Goal: Task Accomplishment & Management: Complete application form

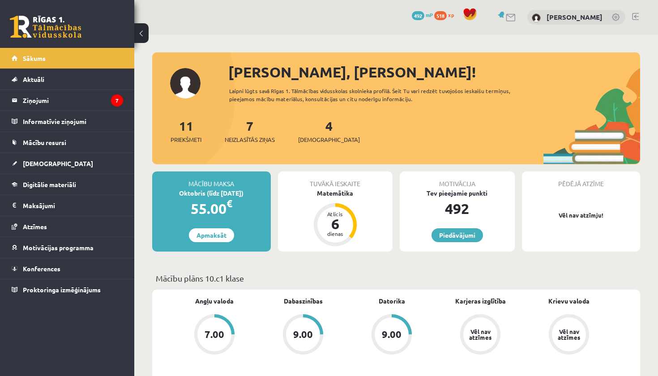
scroll to position [143, 0]
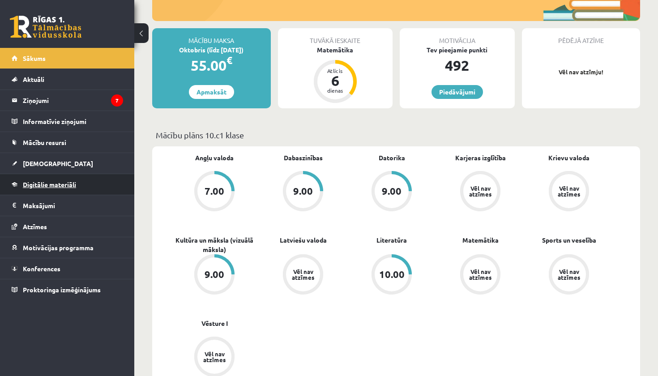
click at [52, 179] on link "Digitālie materiāli" at bounding box center [68, 184] width 112 height 21
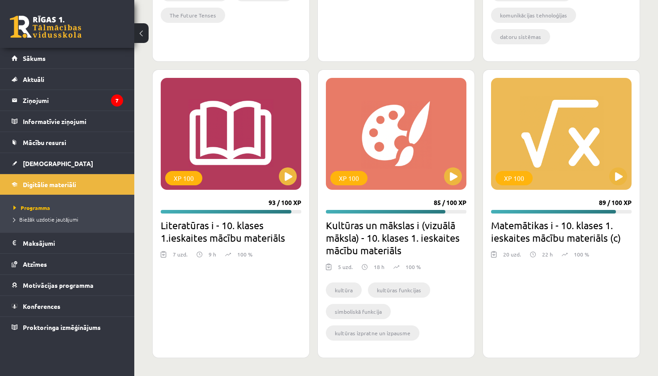
scroll to position [797, 0]
click at [619, 177] on button at bounding box center [618, 176] width 18 height 18
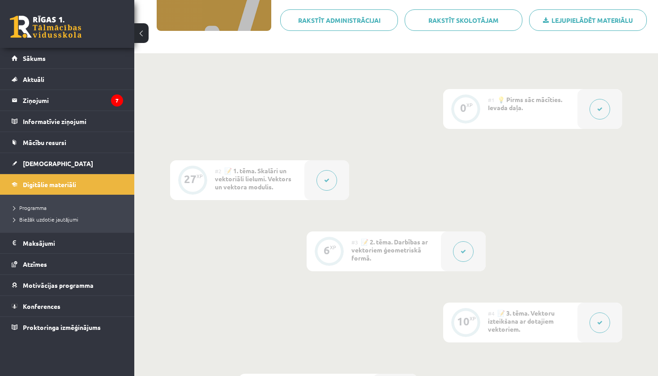
scroll to position [153, 0]
click at [468, 246] on button at bounding box center [463, 251] width 21 height 21
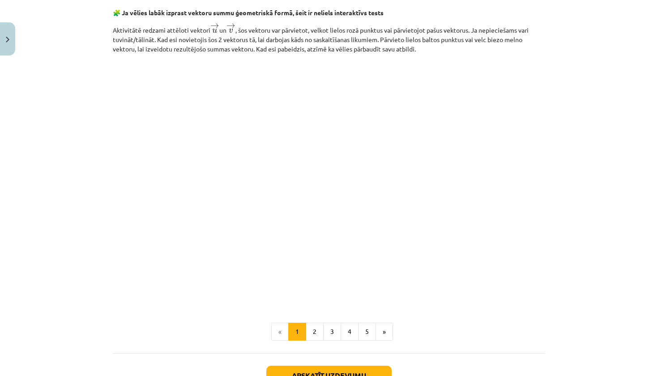
scroll to position [1334, 0]
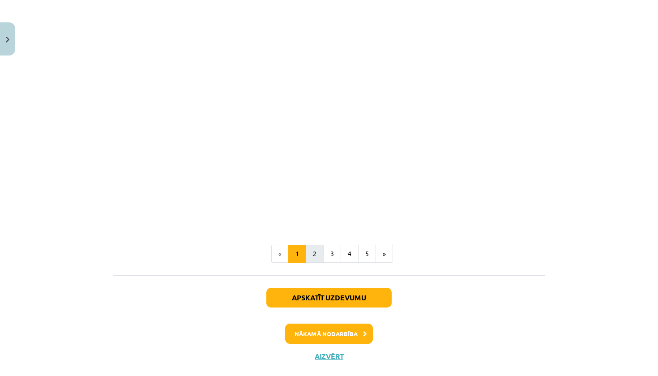
click at [319, 254] on button "2" at bounding box center [315, 254] width 18 height 18
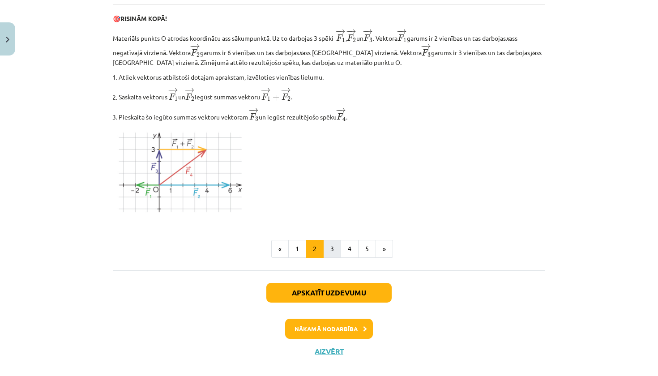
click at [338, 253] on button "3" at bounding box center [332, 249] width 18 height 18
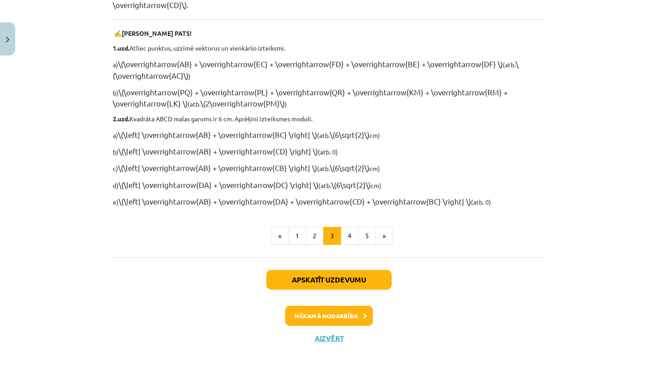
scroll to position [673, 0]
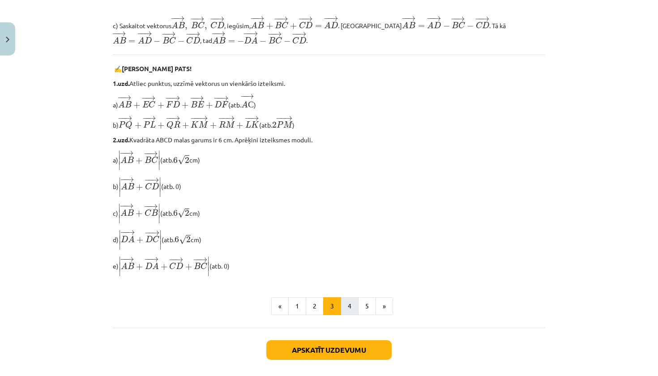
click at [350, 302] on button "4" at bounding box center [350, 306] width 18 height 18
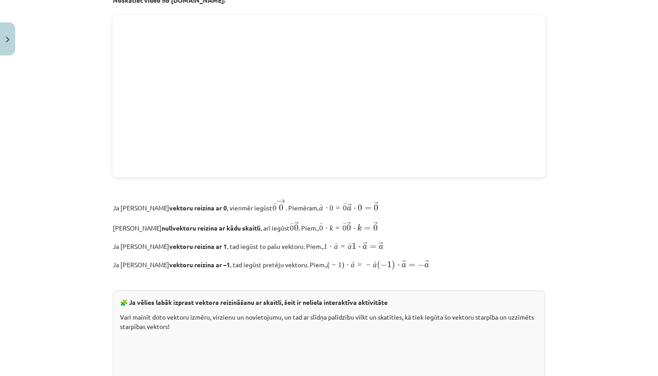
scroll to position [160, 0]
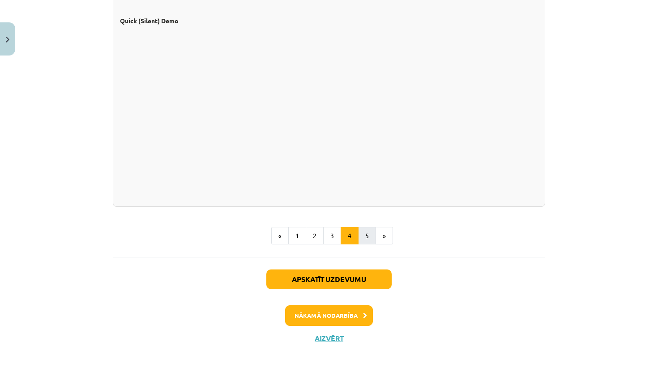
click at [361, 236] on button "5" at bounding box center [367, 236] width 18 height 18
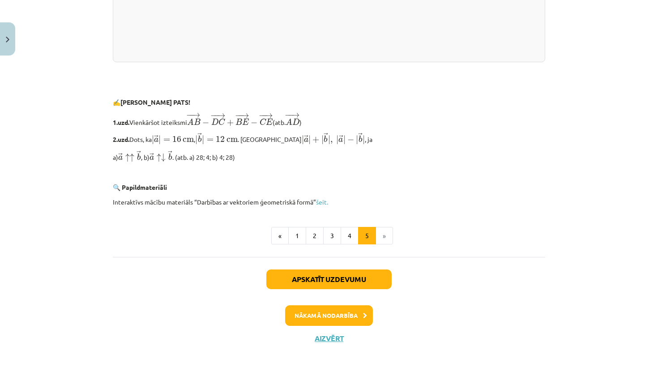
scroll to position [1890, 0]
click at [332, 336] on button "Aizvērt" at bounding box center [329, 338] width 34 height 9
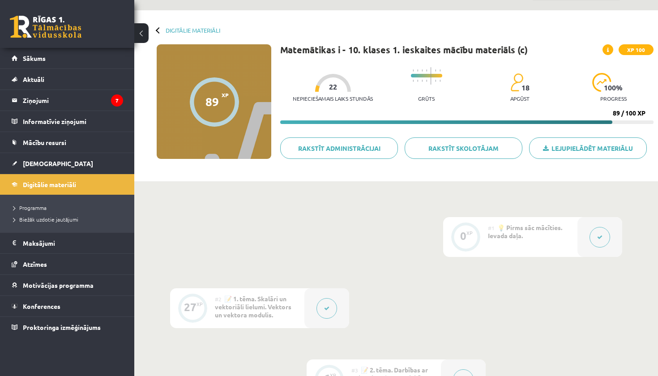
scroll to position [24, 0]
click at [317, 89] on div at bounding box center [333, 83] width 36 height 18
click at [302, 89] on div "Nepieciešamais laiks stundās 22" at bounding box center [333, 90] width 80 height 33
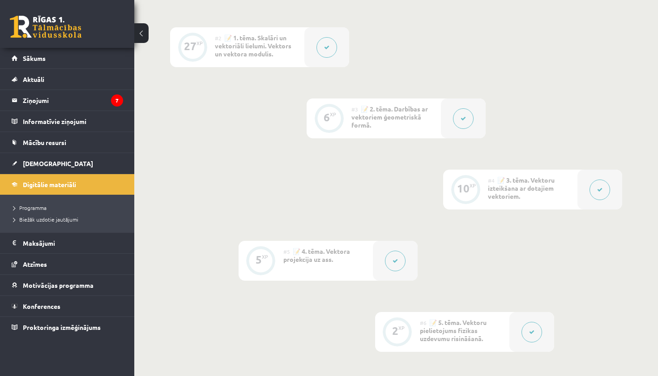
scroll to position [300, 0]
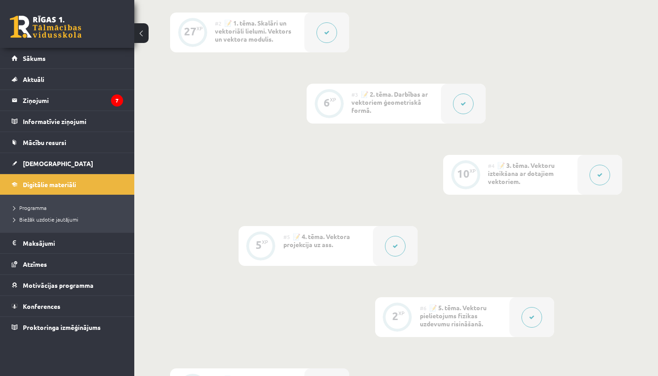
click at [396, 241] on button at bounding box center [395, 246] width 21 height 21
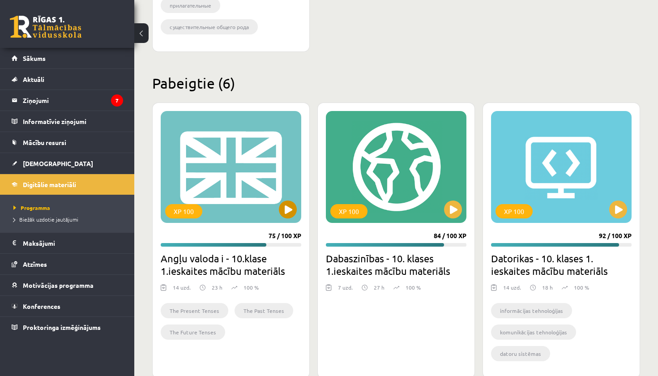
scroll to position [479, 0]
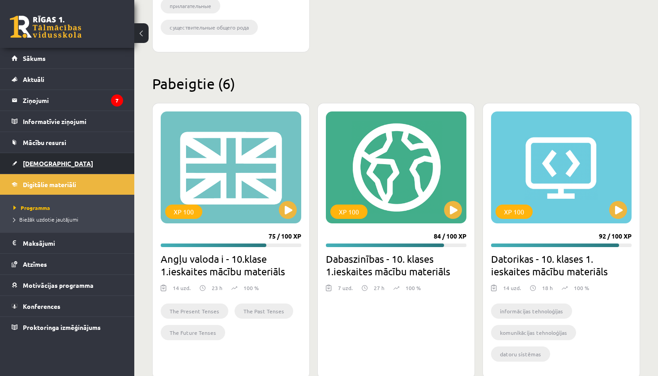
click at [28, 159] on link "[DEMOGRAPHIC_DATA]" at bounding box center [68, 163] width 112 height 21
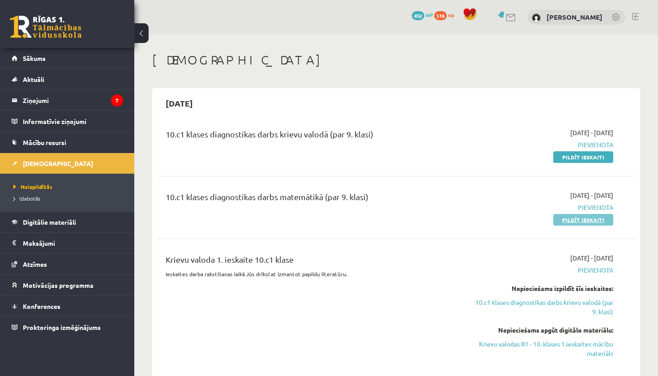
click at [583, 219] on link "Pildīt ieskaiti" at bounding box center [583, 220] width 60 height 12
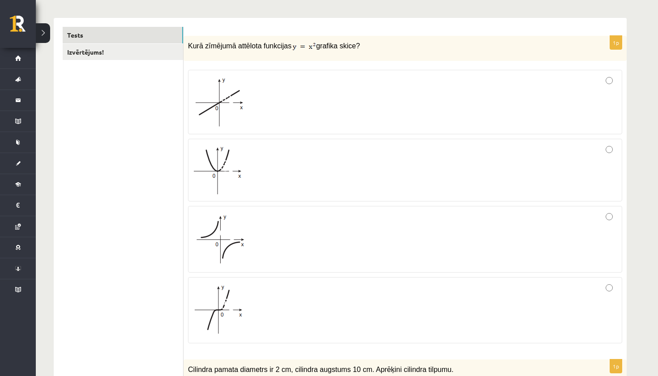
scroll to position [137, 0]
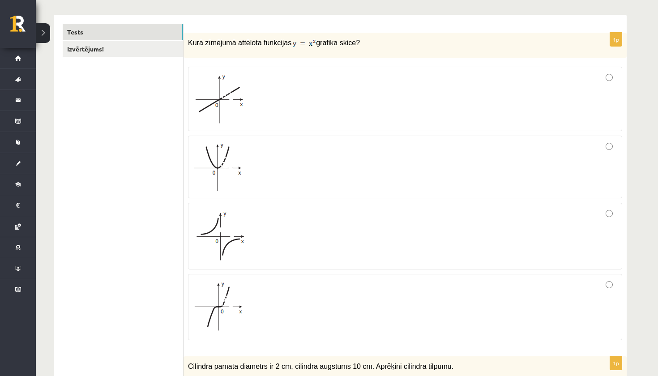
click at [613, 141] on div at bounding box center [405, 167] width 425 height 53
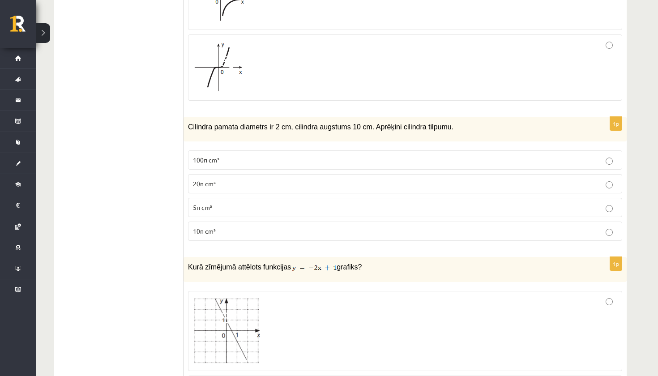
scroll to position [387, 0]
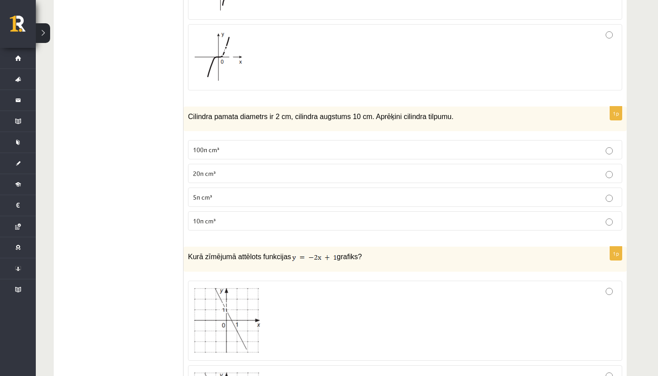
click at [207, 219] on span "10π cm³" at bounding box center [204, 221] width 23 height 8
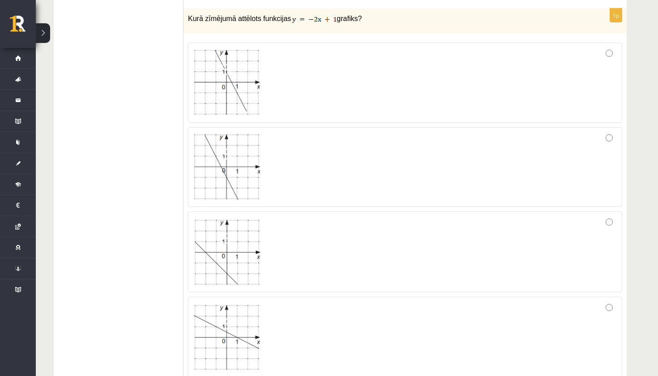
scroll to position [625, 0]
click at [389, 80] on div at bounding box center [405, 82] width 425 height 70
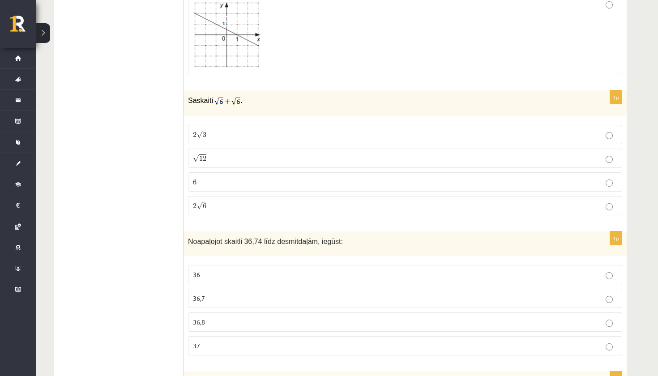
scroll to position [928, 0]
click at [227, 207] on p "2 √ 6 2 6" at bounding box center [405, 205] width 425 height 9
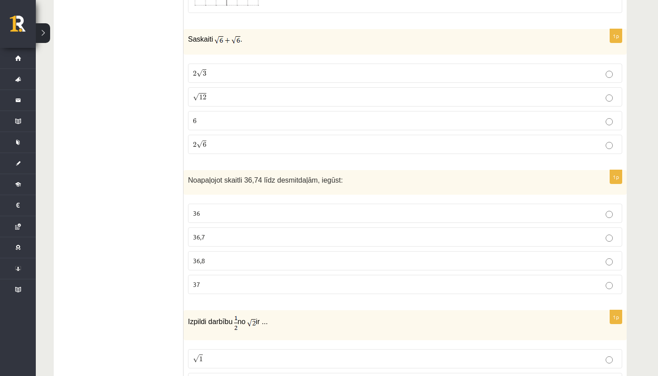
scroll to position [989, 0]
click at [224, 233] on p "36,7" at bounding box center [405, 236] width 425 height 9
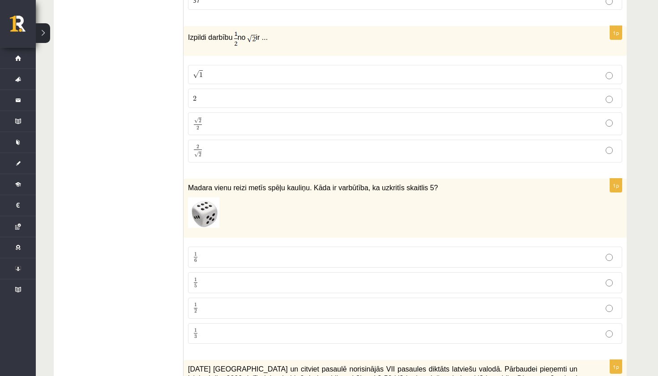
scroll to position [1272, 0]
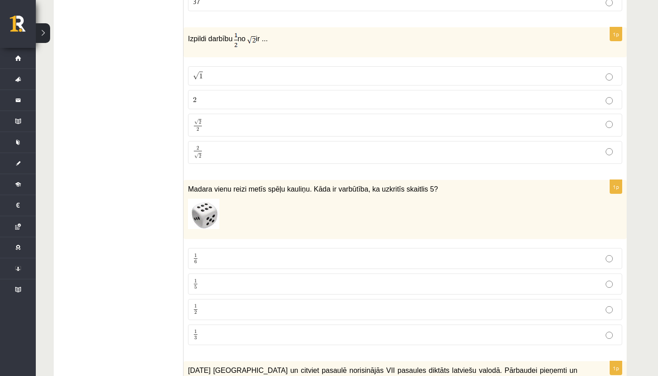
drag, startPoint x: 233, startPoint y: 193, endPoint x: 233, endPoint y: 174, distance: 18.8
click at [233, 187] on div "Madara vienu reizi metīs spēļu kauliņu. Kāda ir varbūtība, ka uzkritīs skaitlis…" at bounding box center [405, 210] width 443 height 60
click at [229, 135] on fieldset "√ 1 1 2 2 √ 2 2 2 2 2 √ 2 2 2" at bounding box center [405, 114] width 434 height 105
click at [229, 121] on p "√ 2 2 2 2" at bounding box center [405, 125] width 425 height 13
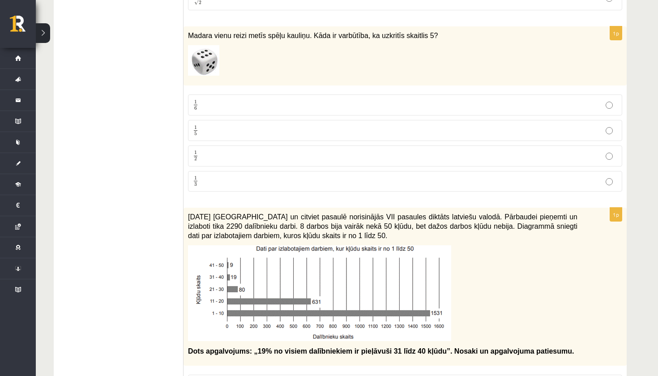
scroll to position [1428, 0]
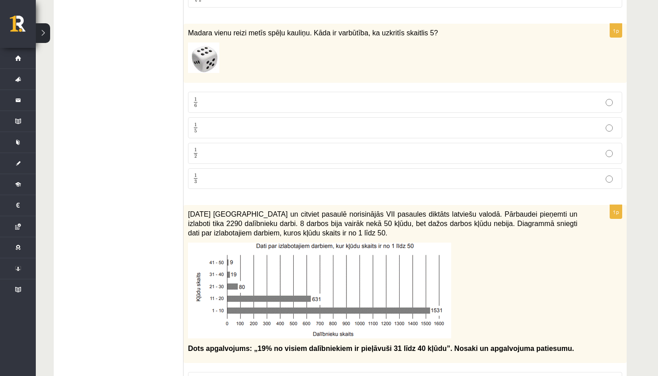
click at [219, 94] on label "1 6 1 6" at bounding box center [405, 102] width 434 height 21
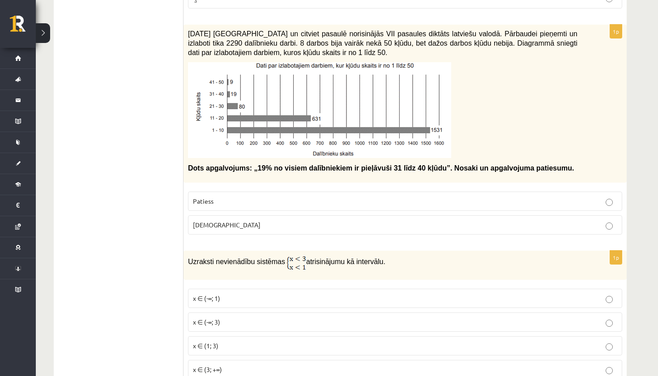
scroll to position [1609, 0]
click at [231, 227] on label "Aplams" at bounding box center [405, 224] width 434 height 19
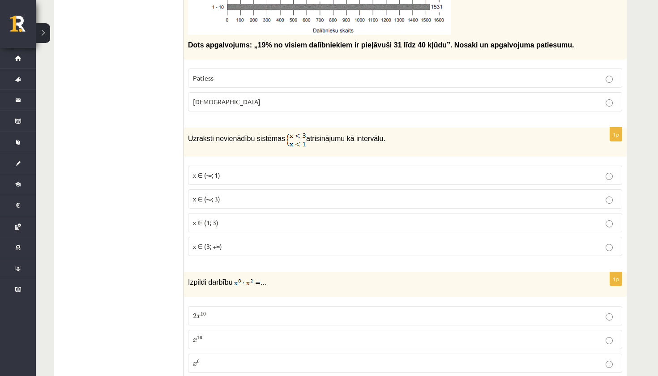
scroll to position [1744, 0]
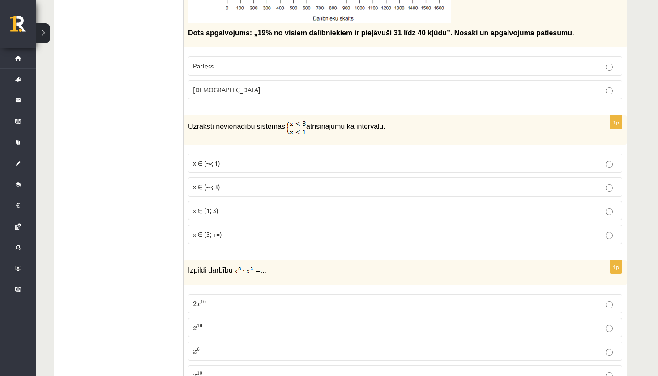
click at [232, 154] on label "x ∈ (-∞; 1)" at bounding box center [405, 163] width 434 height 19
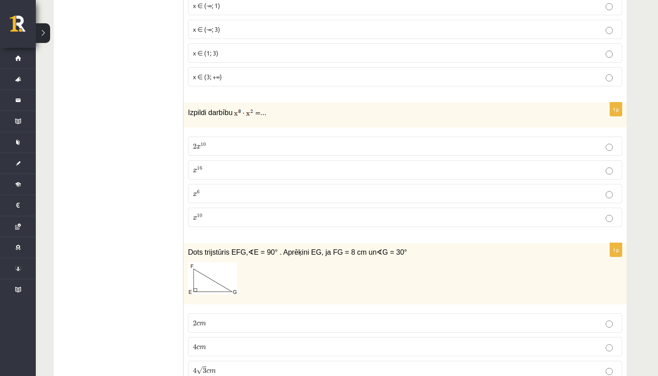
scroll to position [1907, 0]
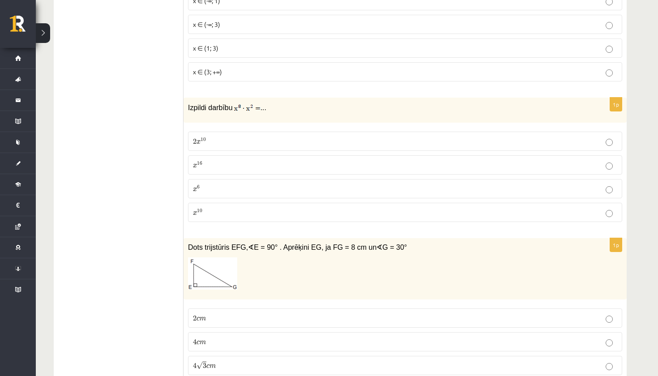
click at [226, 137] on p "2 x 10 2 x 10" at bounding box center [405, 141] width 425 height 9
click at [219, 203] on label "x 10 x 10" at bounding box center [405, 212] width 434 height 19
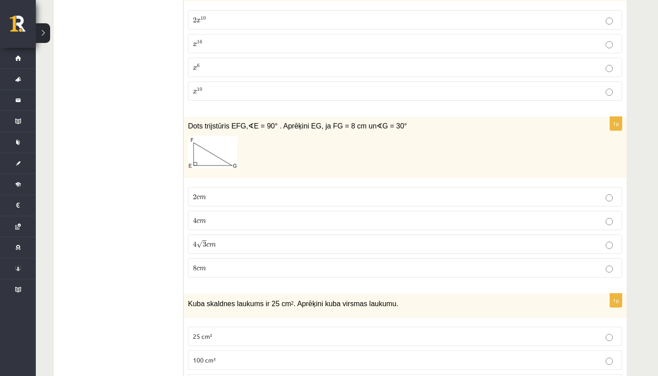
scroll to position [2026, 0]
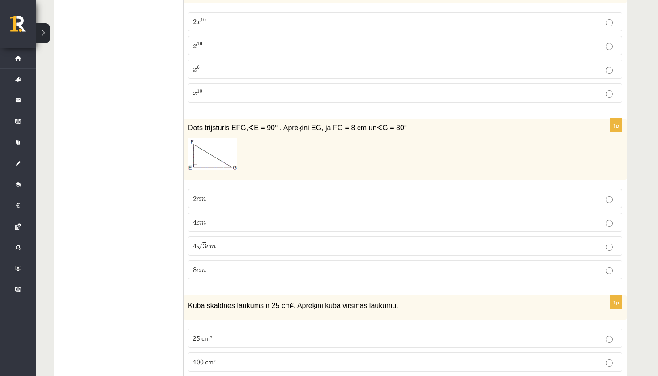
click at [251, 241] on p "4 √ 3 c m 4 3 c m" at bounding box center [405, 245] width 425 height 9
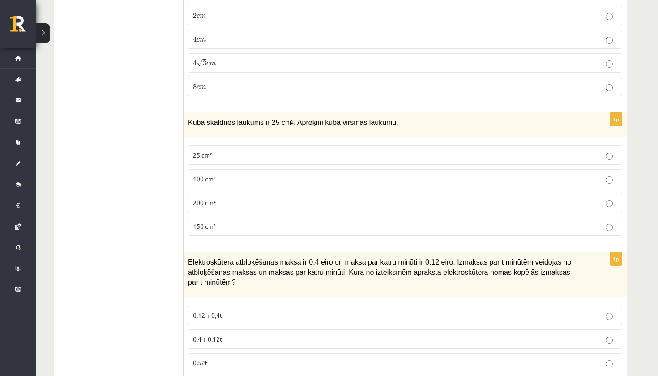
scroll to position [2208, 0]
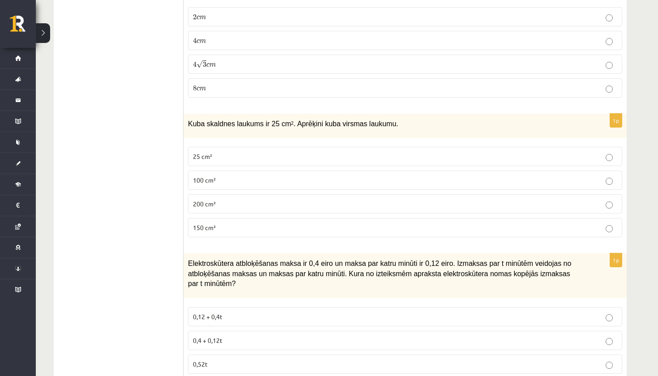
click at [241, 223] on p "150 cm²" at bounding box center [405, 227] width 425 height 9
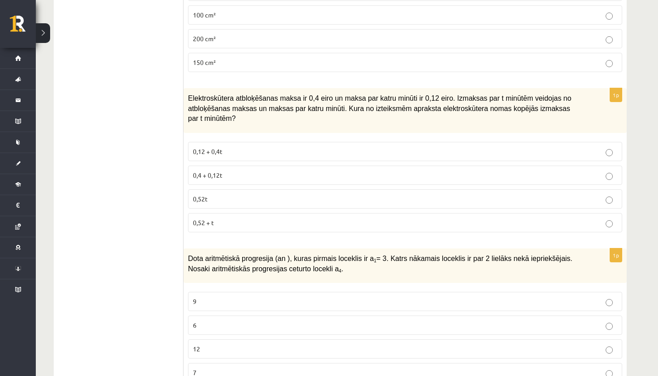
scroll to position [2376, 0]
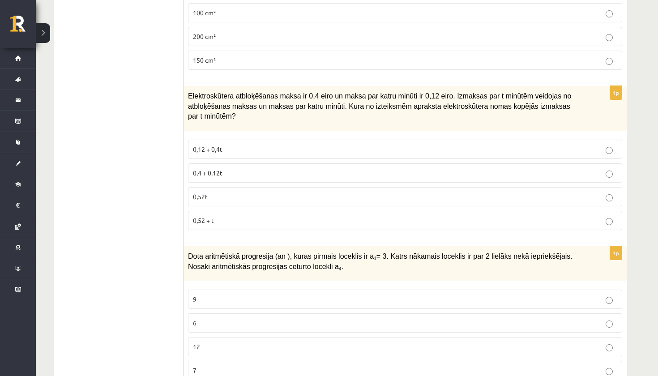
click at [228, 168] on p "0,4 + 0,12t" at bounding box center [405, 172] width 425 height 9
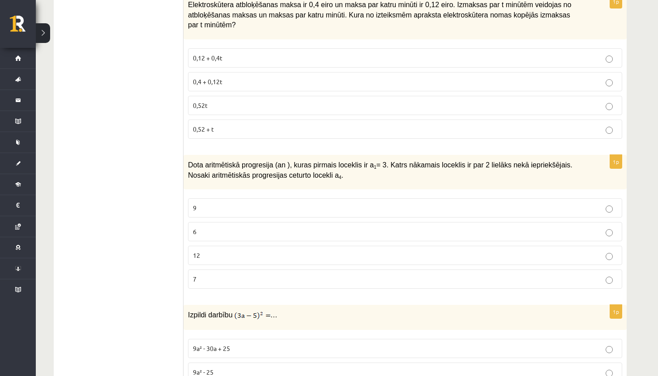
scroll to position [2475, 0]
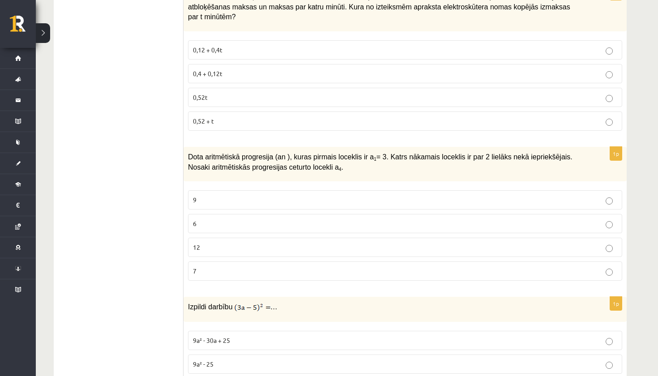
click at [212, 196] on p "9" at bounding box center [405, 199] width 425 height 9
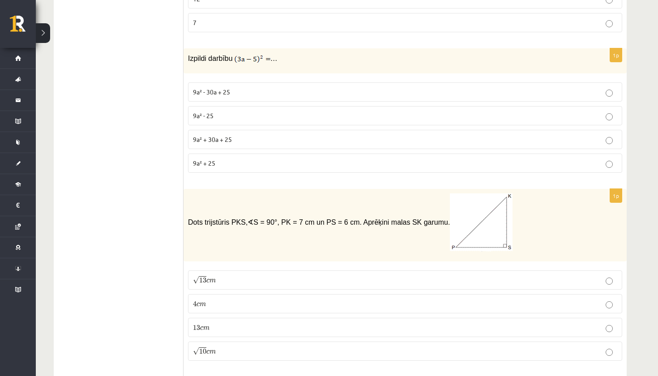
scroll to position [2723, 0]
click at [224, 89] on span "9a² - 30a + 25" at bounding box center [211, 93] width 37 height 8
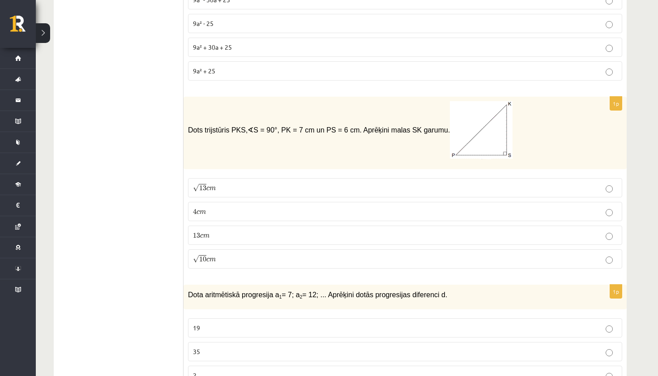
scroll to position [2822, 0]
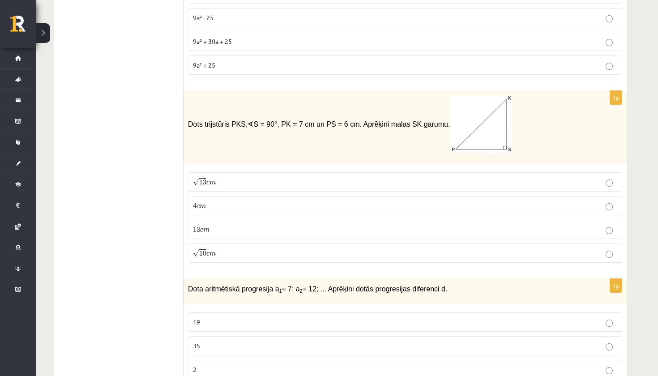
click at [216, 181] on span "m" at bounding box center [213, 183] width 6 height 4
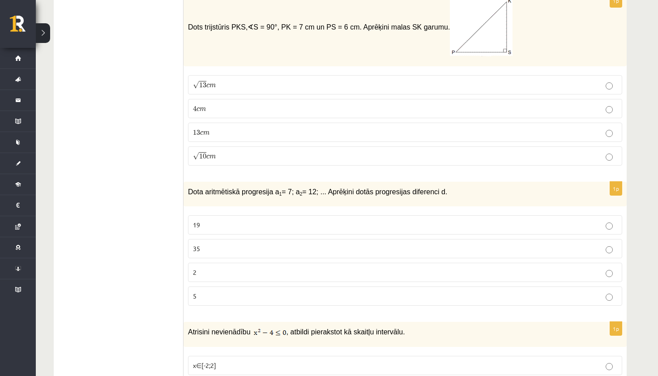
scroll to position [2933, 0]
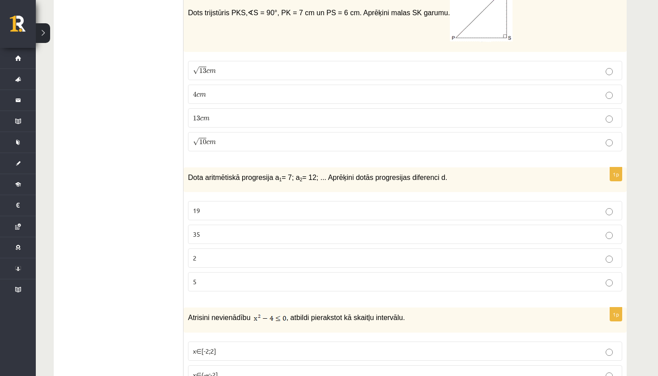
drag, startPoint x: 216, startPoint y: 175, endPoint x: 215, endPoint y: 233, distance: 58.2
click at [216, 175] on span "Dota aritmētiskā progresija a 1 = 7; a 2 = 12; ... Aprēķini dotās progresijas d…" at bounding box center [317, 178] width 259 height 8
click at [214, 272] on label "5" at bounding box center [405, 281] width 434 height 19
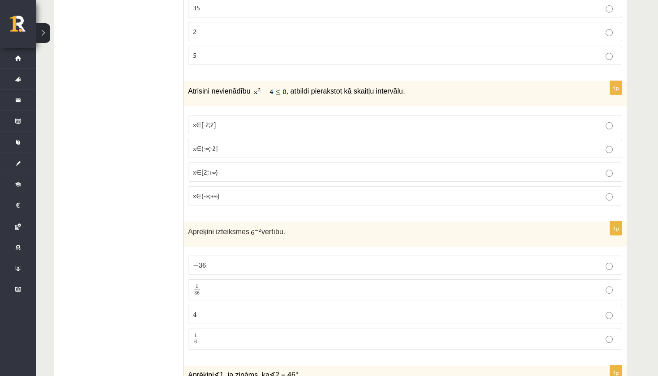
scroll to position [3164, 0]
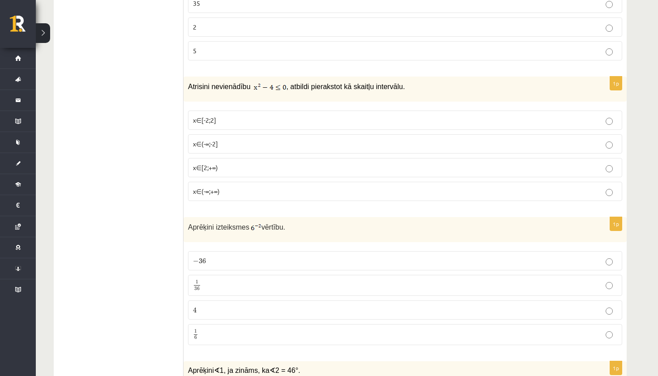
click at [214, 142] on p "x∈(-∞;-2]" at bounding box center [405, 143] width 425 height 9
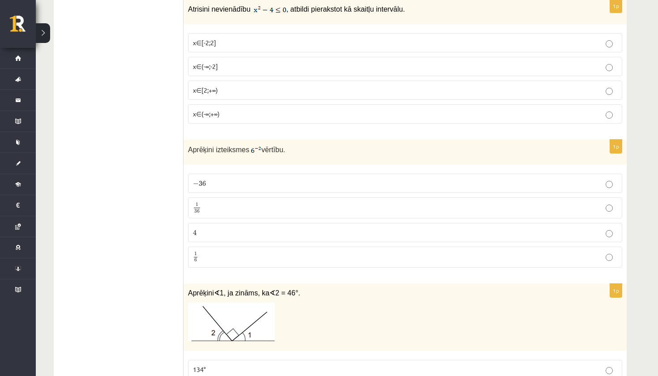
scroll to position [3242, 0]
click at [223, 202] on p "1 36 1 36" at bounding box center [405, 207] width 425 height 11
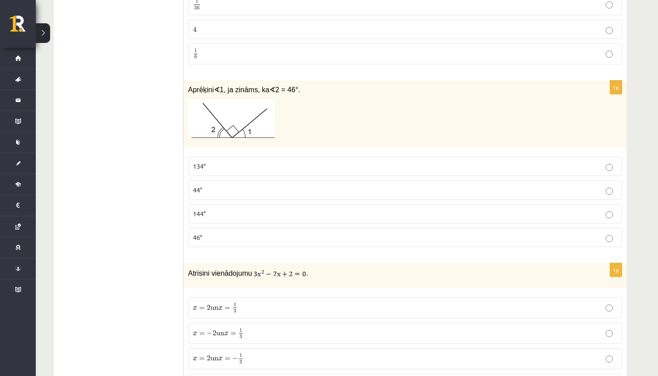
scroll to position [3446, 0]
click at [219, 184] on p "44°" at bounding box center [405, 188] width 425 height 9
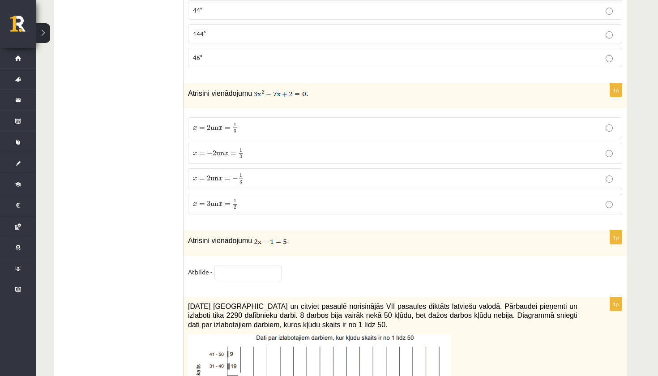
scroll to position [3625, 0]
click at [232, 124] on span "x = 2 un x = 1 3" at bounding box center [215, 128] width 45 height 10
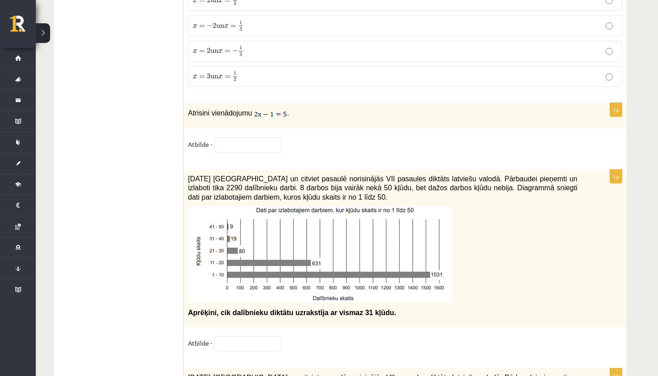
scroll to position [3754, 0]
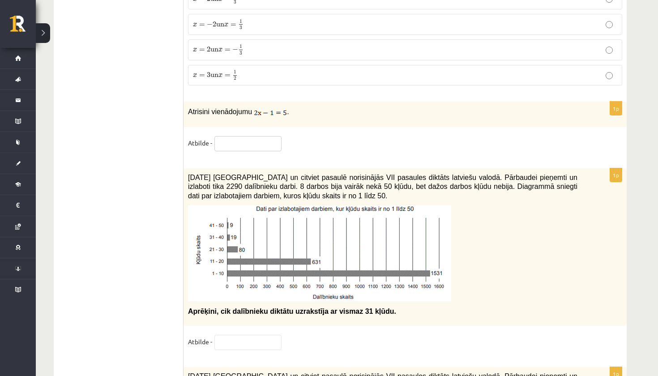
click at [244, 140] on input "text" at bounding box center [247, 143] width 67 height 15
click at [300, 136] on fieldset "Atbilde -" at bounding box center [405, 145] width 434 height 19
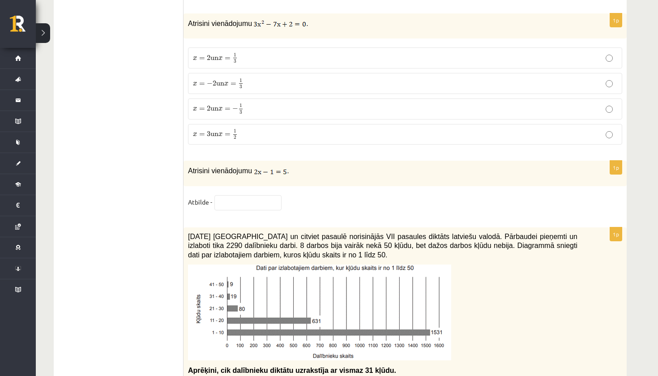
scroll to position [3694, 0]
click at [251, 197] on input "text" at bounding box center [247, 203] width 67 height 15
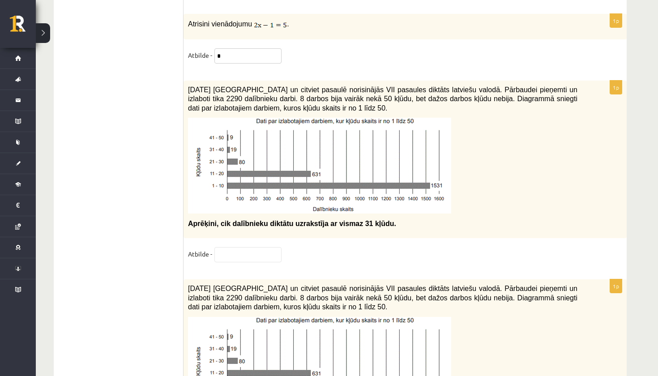
scroll to position [3842, 0]
type input "*"
click at [293, 236] on div "1p 2021. gada 27. novembrī Latvijā un citviet pasaulē norisinājās VII pasaules …" at bounding box center [405, 176] width 443 height 190
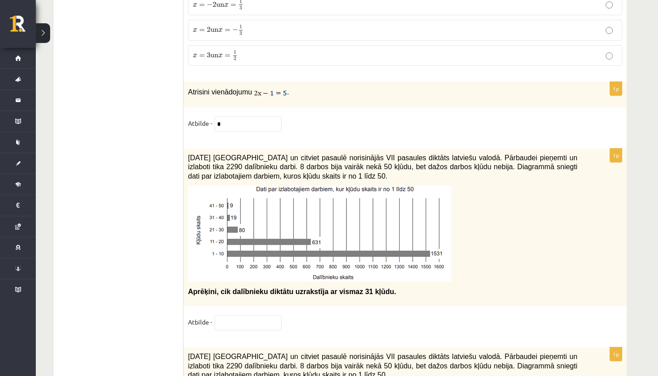
scroll to position [3775, 0]
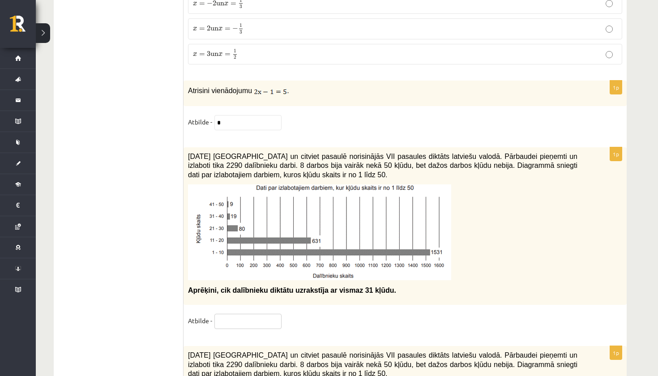
click at [242, 320] on input "text" at bounding box center [247, 321] width 67 height 15
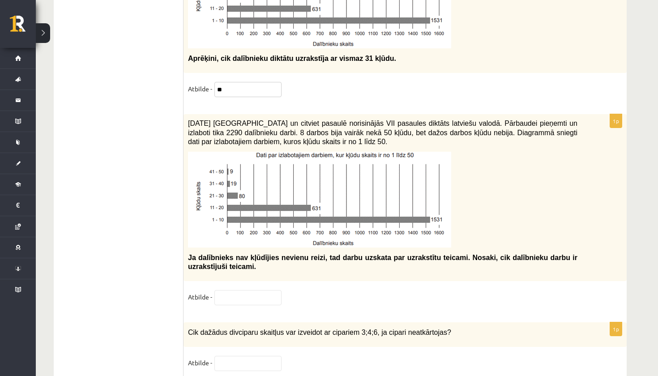
scroll to position [4007, 0]
type input "**"
click at [240, 290] on input "text" at bounding box center [247, 297] width 67 height 15
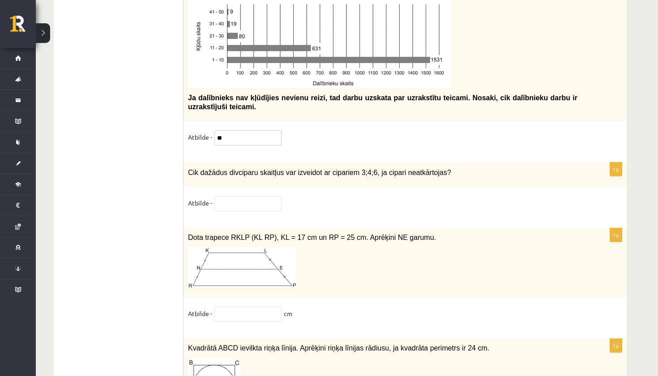
scroll to position [4167, 0]
type input "**"
click at [240, 197] on input "text" at bounding box center [247, 203] width 67 height 15
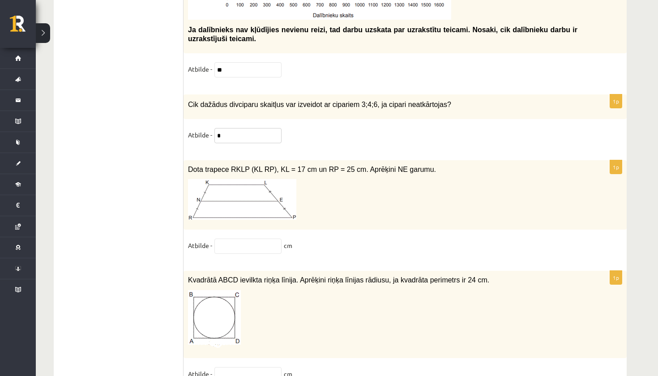
scroll to position [4263, 0]
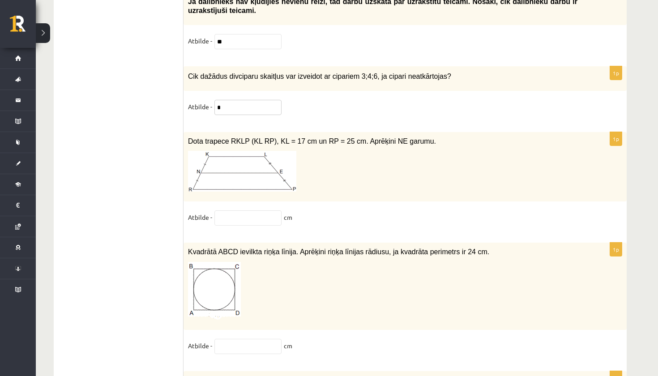
type input "*"
click at [250, 211] on input "text" at bounding box center [247, 217] width 67 height 15
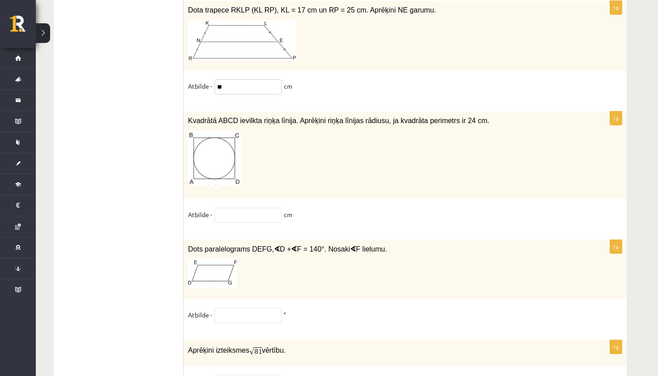
scroll to position [4396, 0]
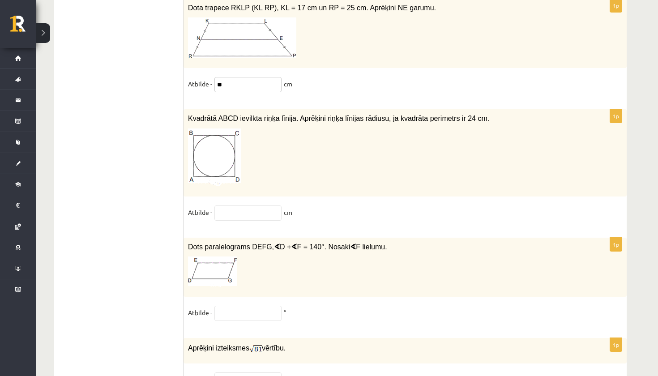
type input "**"
click at [249, 198] on div "1p Kvadrātā ABCD ievilkta riņķa līnija. Aprēķini riņķa līnijas rādiusu, ja kvad…" at bounding box center [405, 169] width 443 height 120
click at [244, 208] on input "text" at bounding box center [247, 213] width 67 height 15
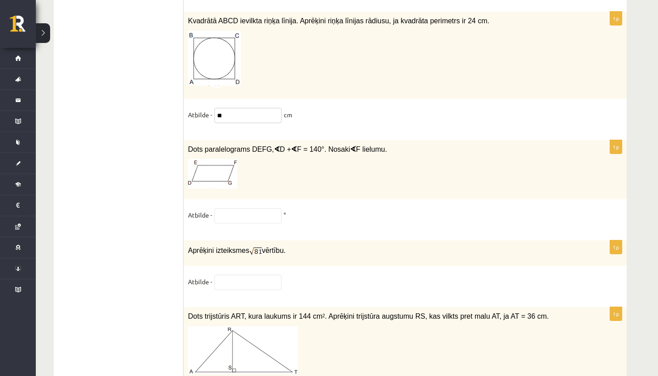
scroll to position [4495, 0]
type input "**"
click at [221, 208] on input "text" at bounding box center [247, 215] width 67 height 15
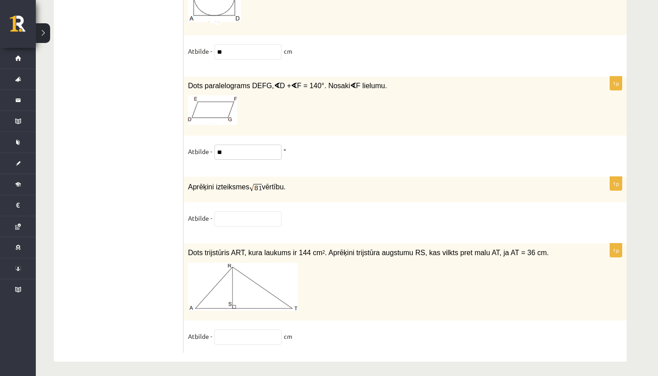
scroll to position [4557, 0]
type input "**"
click at [252, 219] on input "text" at bounding box center [247, 219] width 67 height 15
type input "*"
click at [247, 331] on input "text" at bounding box center [247, 337] width 67 height 15
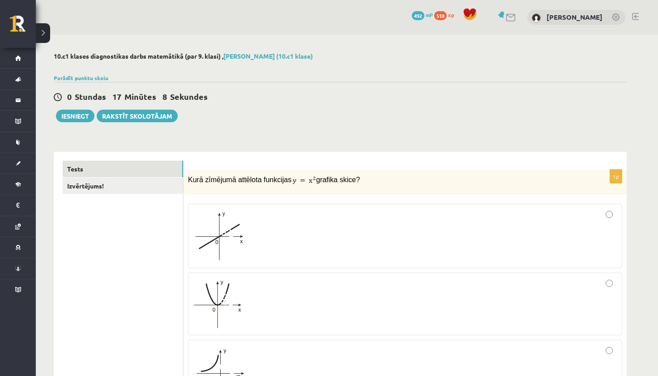
scroll to position [0, 0]
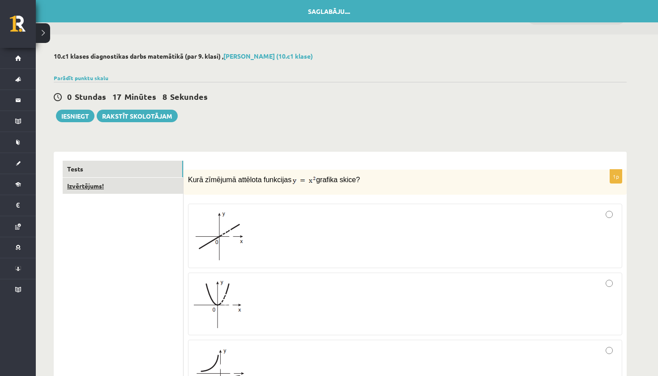
type input "*"
click at [81, 185] on link "Izvērtējums!" at bounding box center [123, 186] width 120 height 17
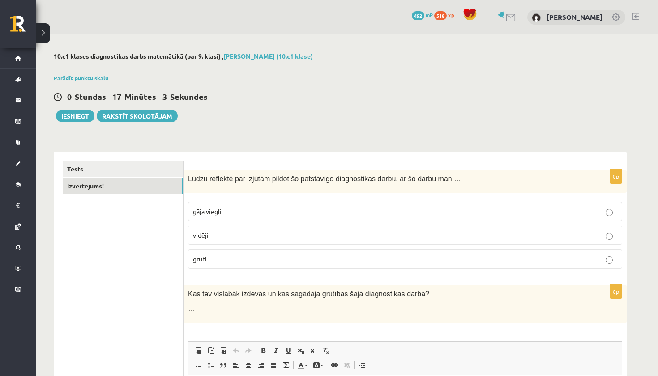
click at [215, 209] on span "gāja viegli" at bounding box center [207, 211] width 29 height 8
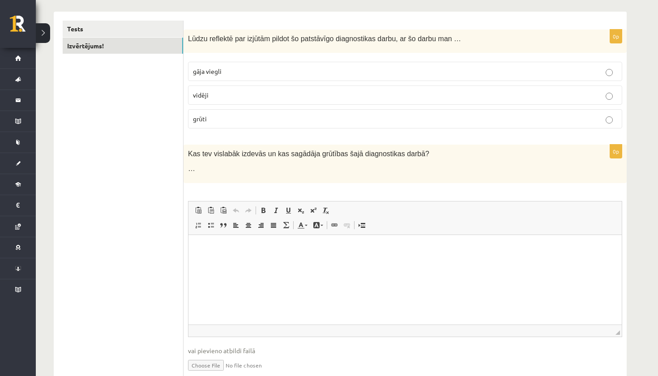
scroll to position [158, 0]
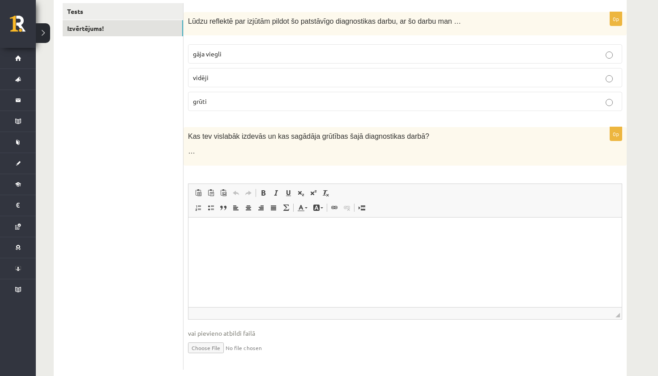
click at [238, 240] on html at bounding box center [405, 230] width 433 height 27
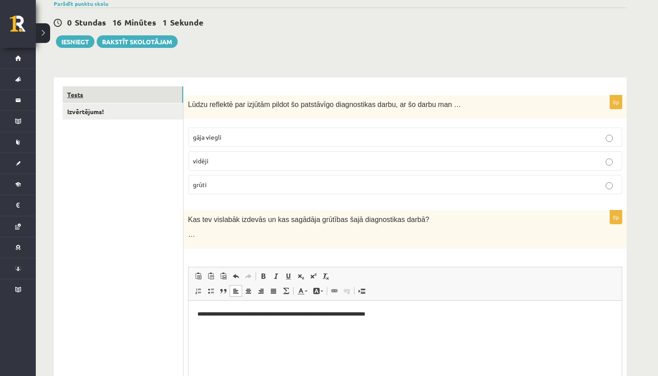
click at [108, 90] on link "Tests" at bounding box center [123, 94] width 120 height 17
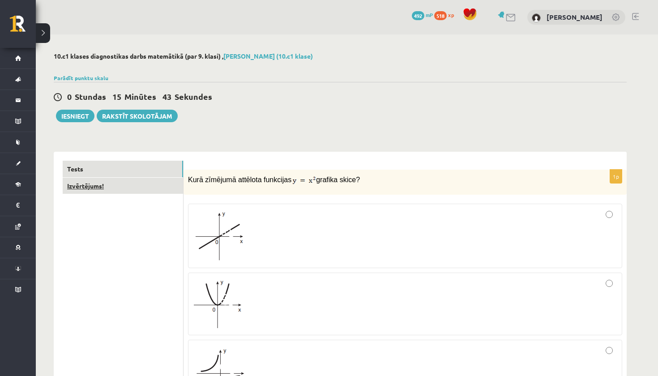
scroll to position [0, 0]
click at [98, 186] on link "Izvērtējums!" at bounding box center [123, 186] width 120 height 17
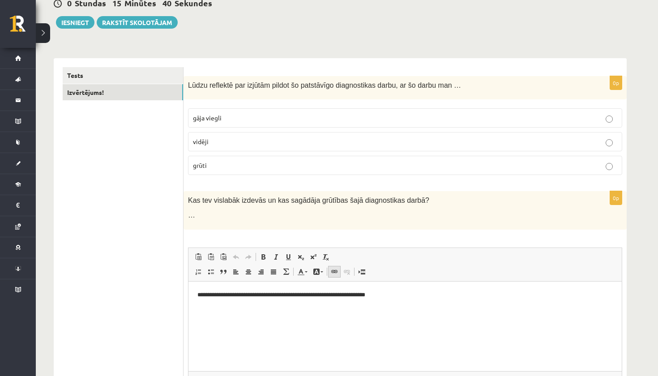
scroll to position [103, 0]
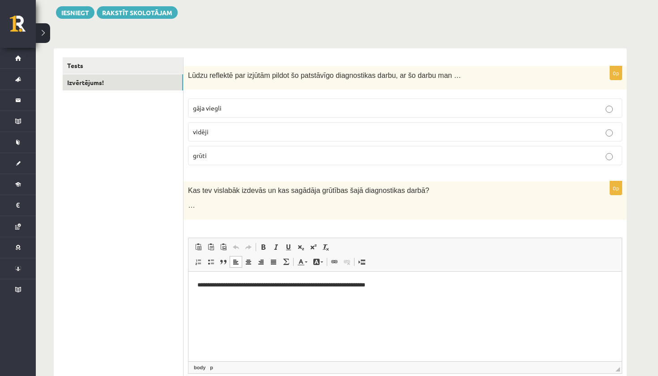
click at [332, 285] on p "**********" at bounding box center [405, 284] width 416 height 9
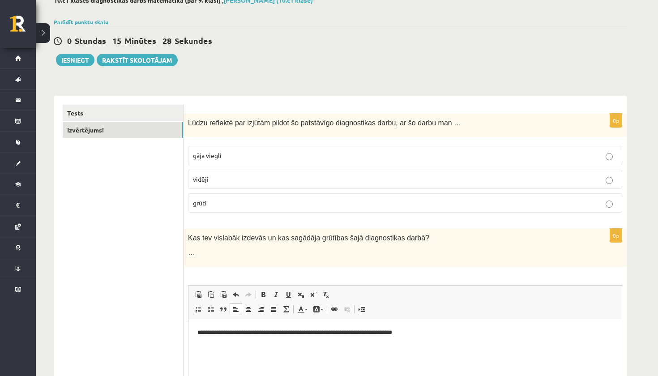
scroll to position [48, 0]
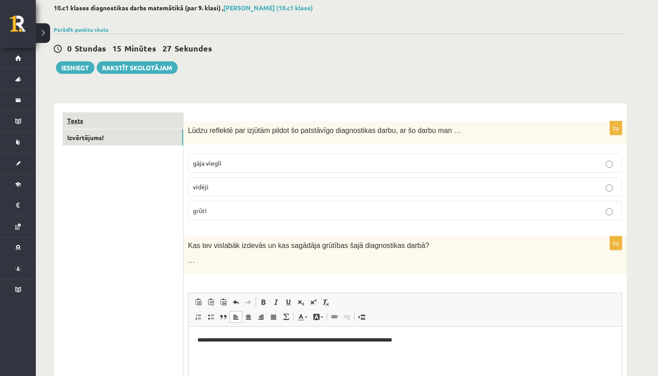
click at [104, 116] on link "Tests" at bounding box center [123, 120] width 120 height 17
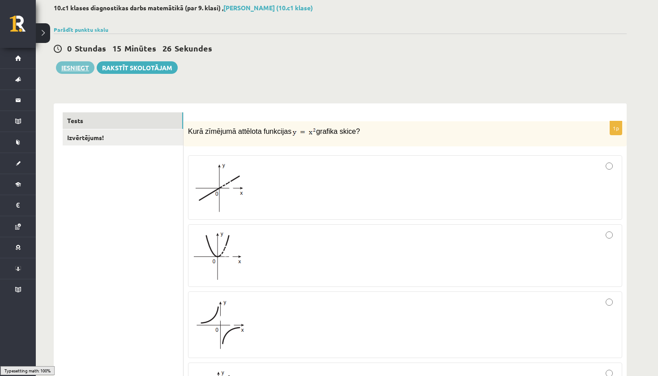
click at [81, 70] on button "Iesniegt" at bounding box center [75, 67] width 39 height 13
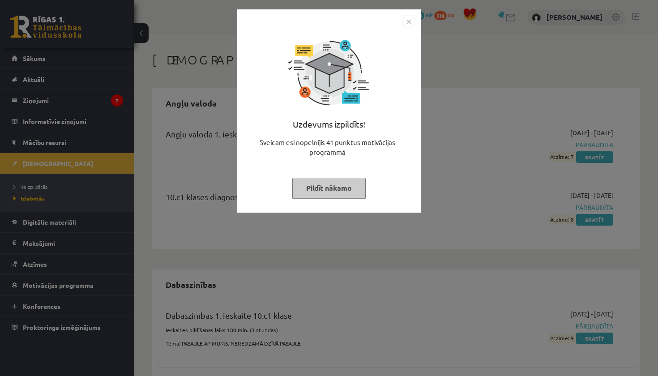
click at [409, 25] on img "Close" at bounding box center [408, 21] width 13 height 13
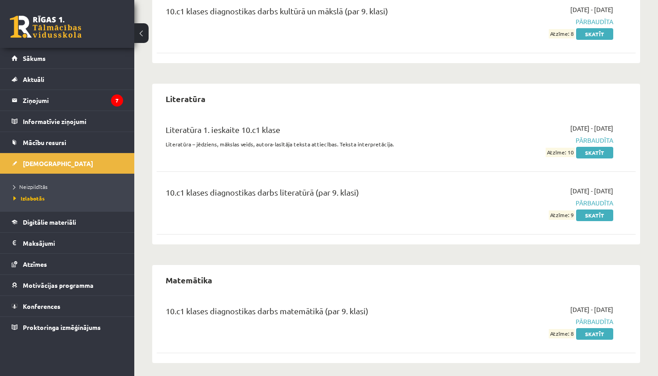
scroll to position [898, 0]
click at [598, 329] on link "Skatīt" at bounding box center [594, 335] width 37 height 12
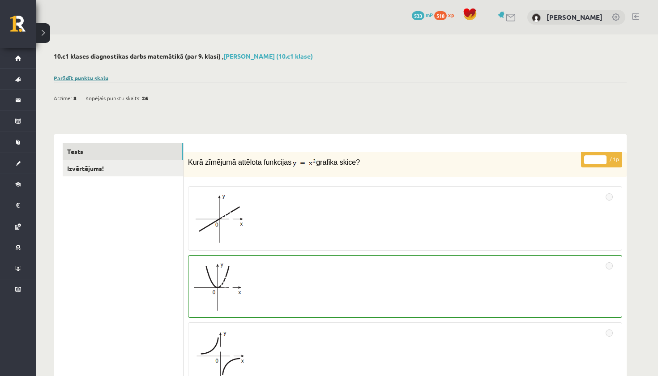
click at [98, 75] on link "Parādīt punktu skalu" at bounding box center [81, 77] width 55 height 7
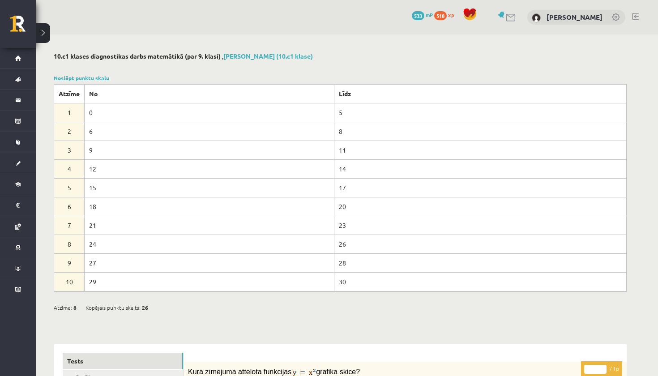
click at [86, 61] on div "10.c1 klases diagnostikas darbs matemātikā (par 9. klasi) , Emīls Brakše (10.c1…" at bounding box center [340, 57] width 573 height 10
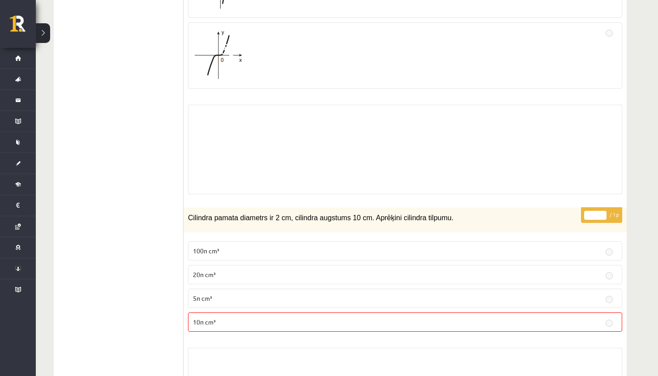
scroll to position [582, 0]
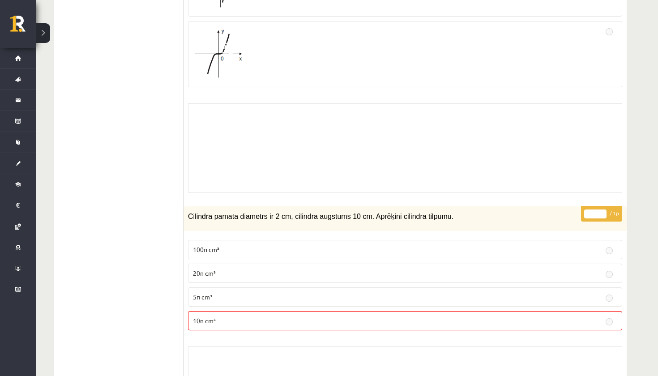
click at [218, 247] on span "100π cm³" at bounding box center [206, 249] width 26 height 8
click at [243, 284] on fieldset "100π cm³ 20π cm³ 5π cm³ 10π cm³" at bounding box center [405, 285] width 434 height 98
click at [234, 305] on label "5π cm³" at bounding box center [405, 296] width 434 height 19
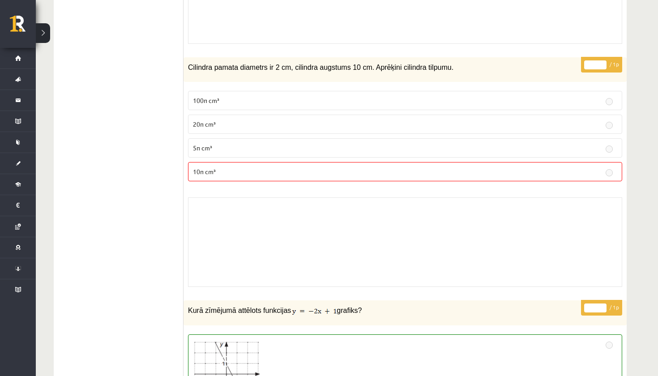
scroll to position [730, 0]
click at [256, 177] on label "10π cm³" at bounding box center [405, 172] width 434 height 19
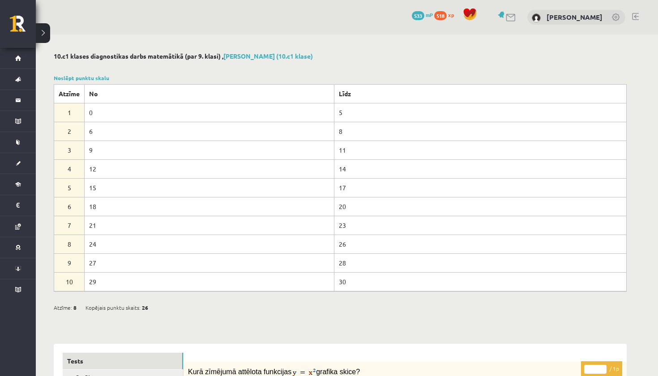
scroll to position [0, 0]
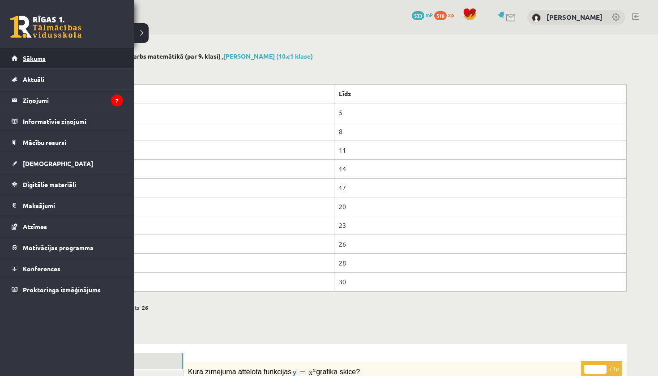
click at [19, 55] on link "Sākums" at bounding box center [68, 58] width 112 height 21
